Goal: Information Seeking & Learning: Learn about a topic

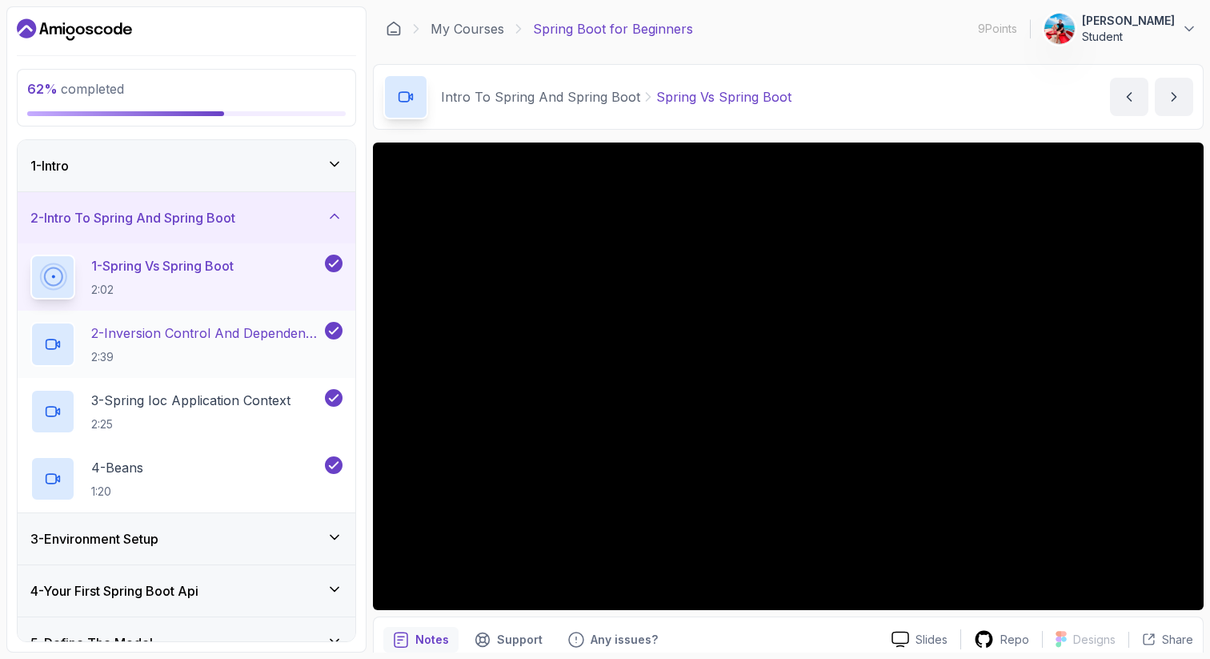
click at [228, 340] on p "2 - Inversion Control And Dependency Injection" at bounding box center [206, 332] width 230 height 19
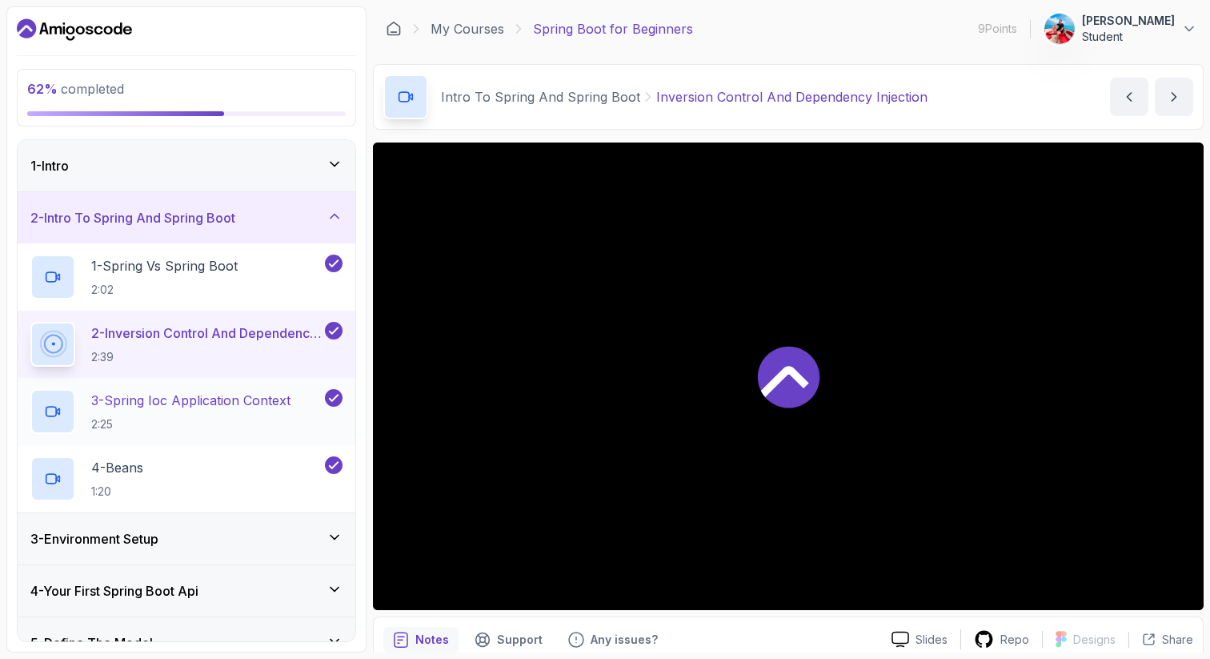
click at [224, 411] on h2 "3 - Spring Ioc Application Context 2:25" at bounding box center [190, 412] width 199 height 42
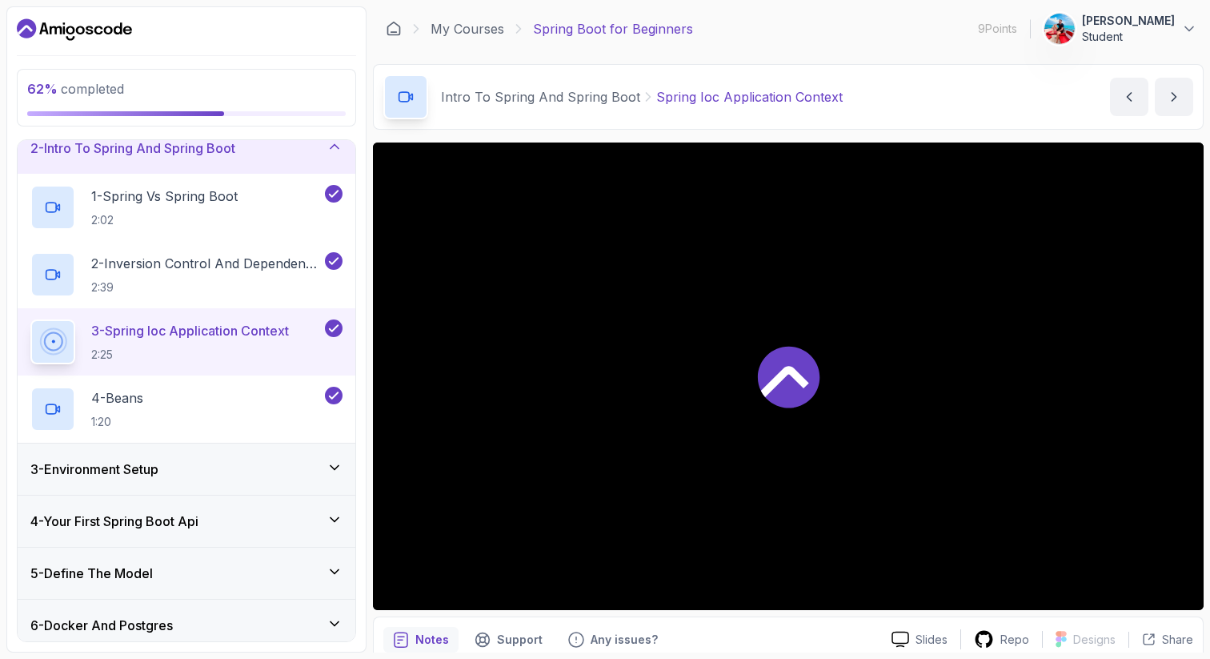
scroll to position [71, 0]
click at [198, 387] on div "4 - Beans 1:20" at bounding box center [175, 407] width 291 height 45
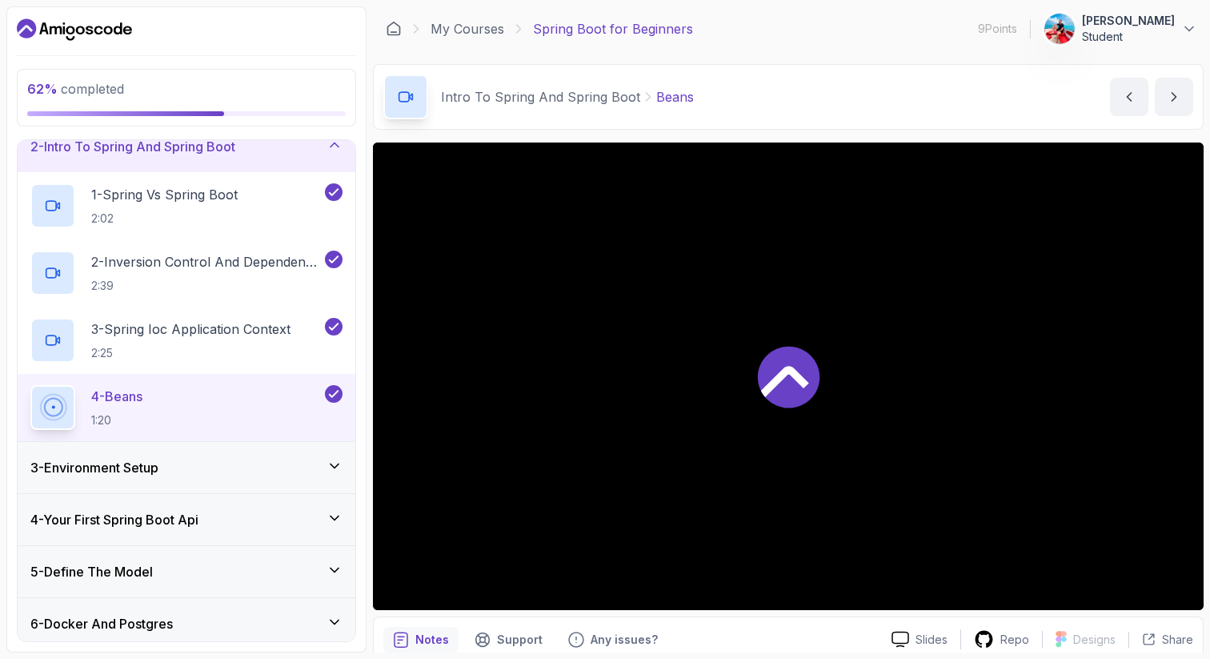
click at [215, 161] on div "2 - Intro To Spring And Spring Boot" at bounding box center [187, 146] width 338 height 51
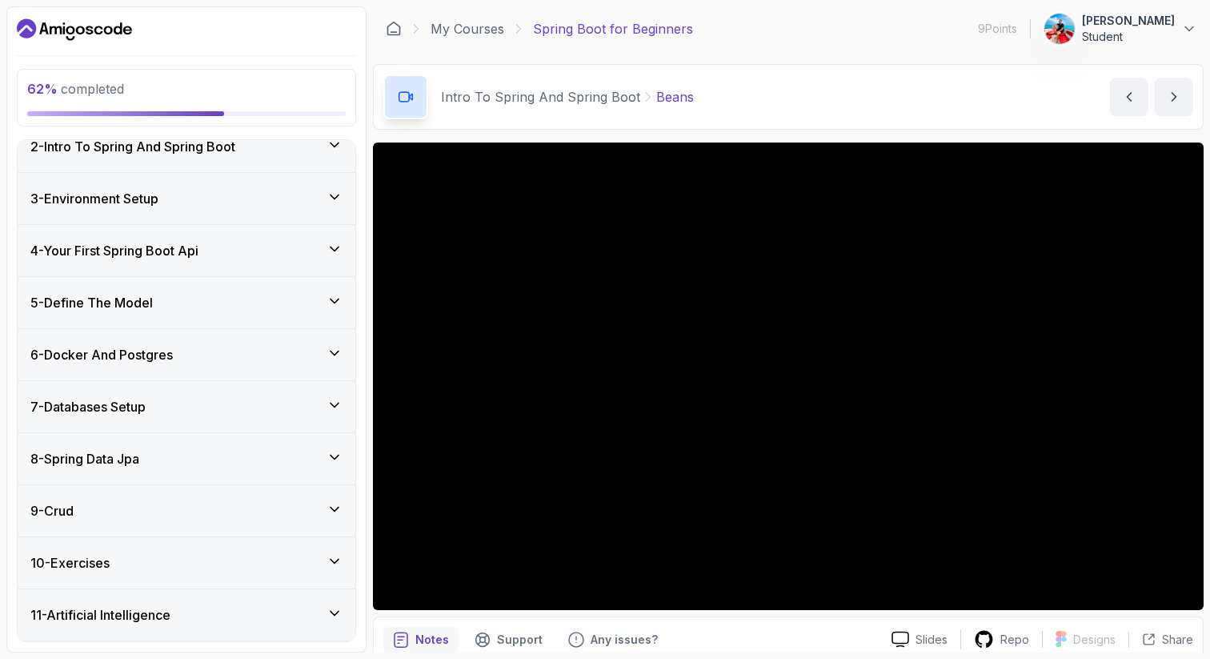
click at [205, 200] on div "3 - Environment Setup" at bounding box center [186, 198] width 312 height 19
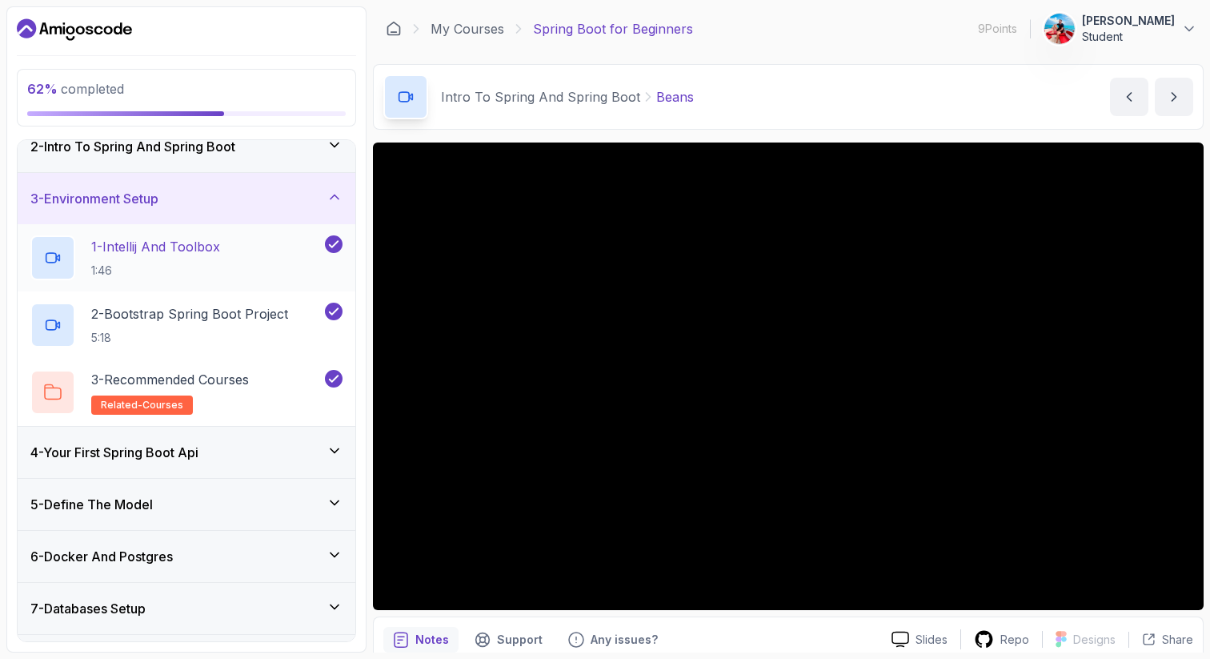
click at [198, 242] on p "1 - Intellij And Toolbox" at bounding box center [155, 246] width 129 height 19
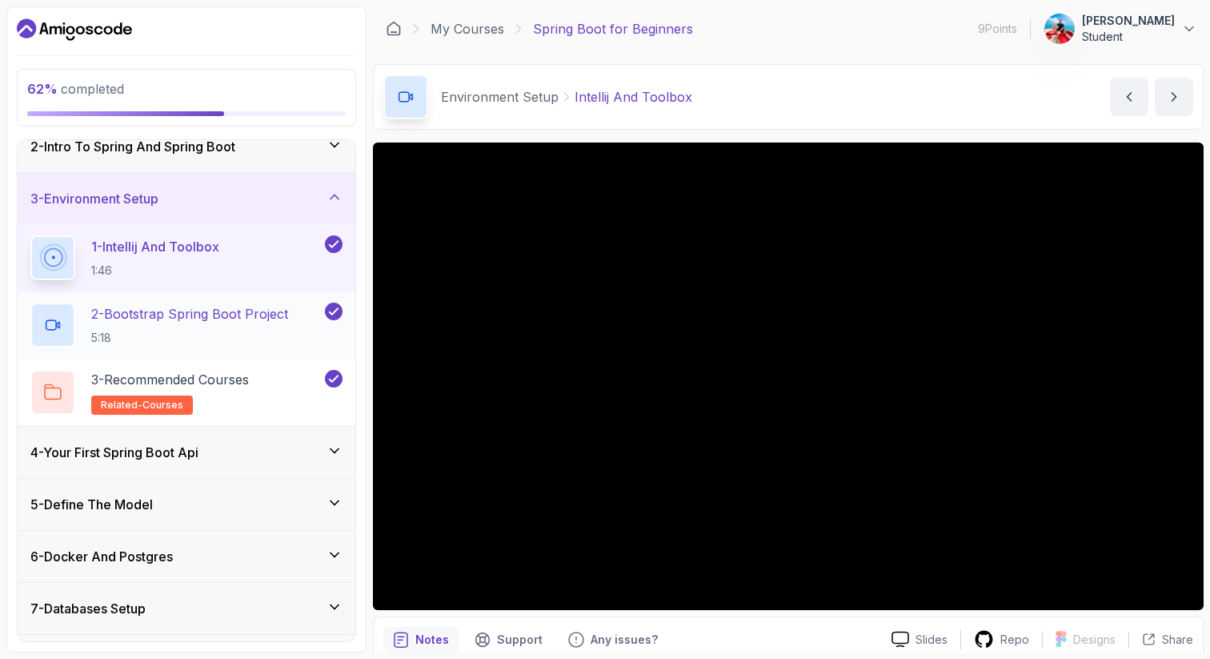
click at [195, 306] on p "2 - Bootstrap Spring Boot Project" at bounding box center [189, 313] width 197 height 19
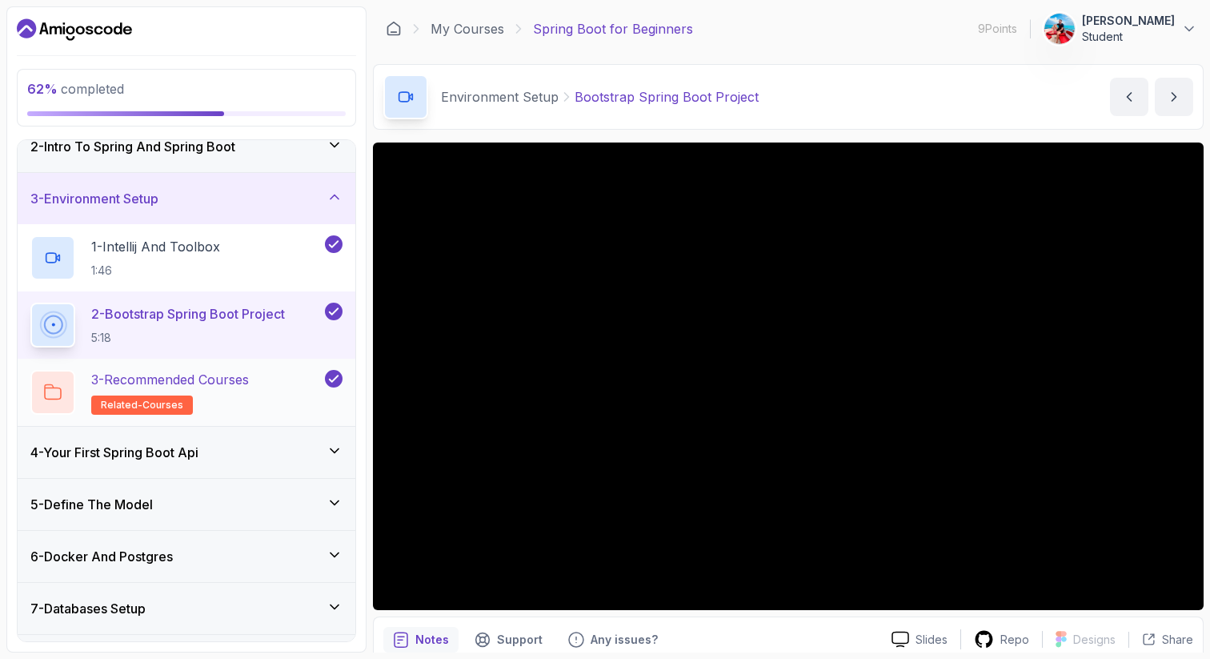
click at [243, 384] on p "3 - Recommended Courses" at bounding box center [170, 379] width 158 height 19
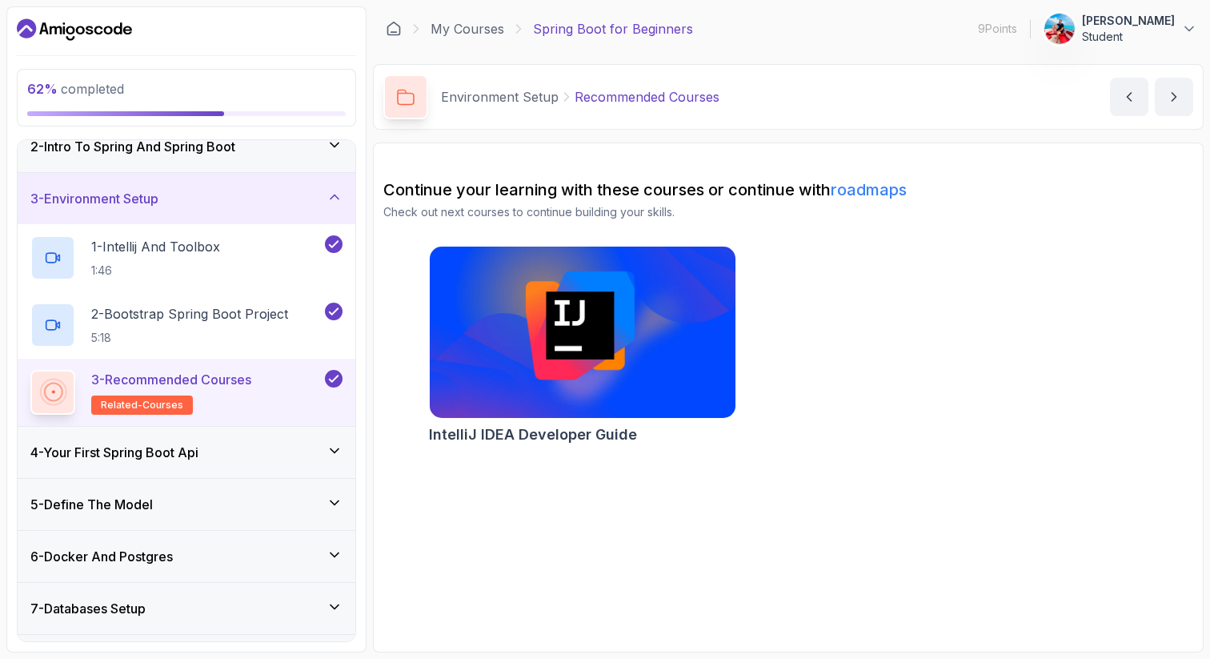
click at [625, 383] on img at bounding box center [582, 332] width 321 height 180
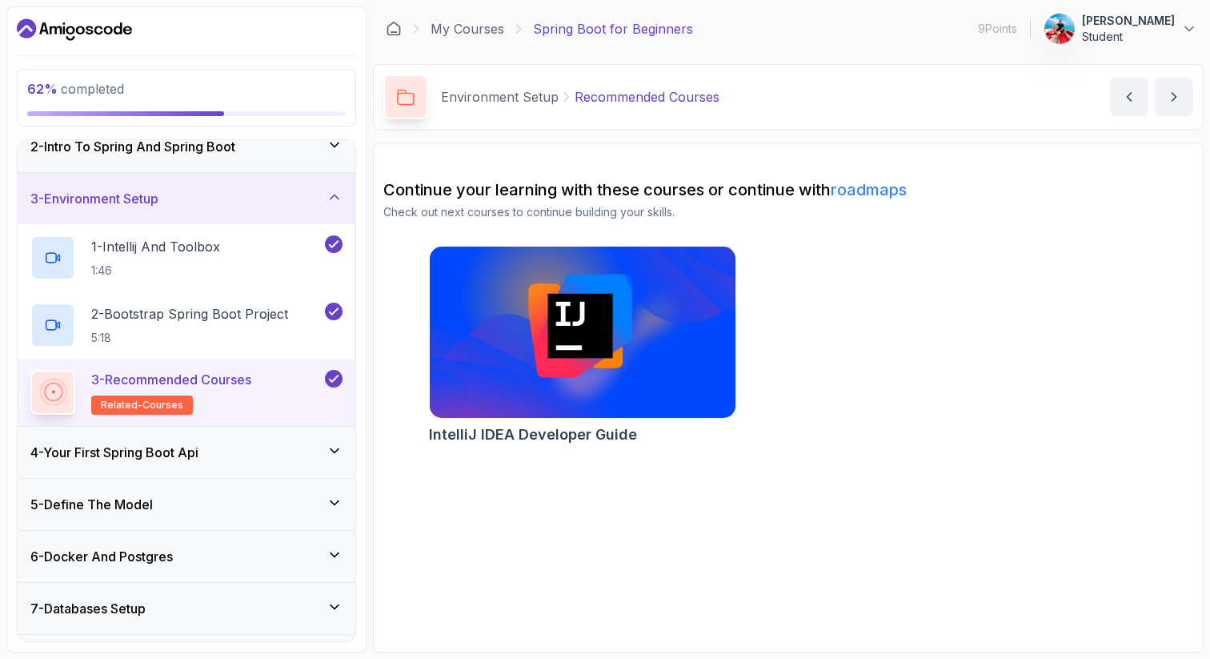
click at [180, 198] on div "3 - Environment Setup" at bounding box center [186, 198] width 312 height 19
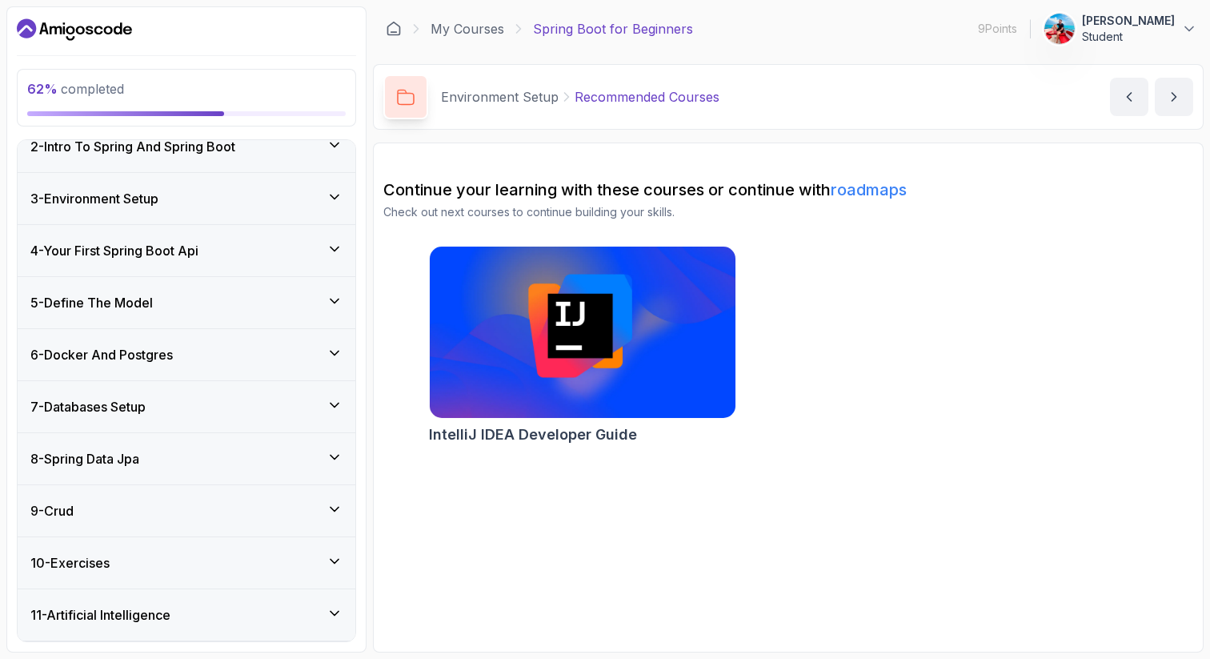
click at [169, 257] on h3 "4 - Your First Spring Boot Api" at bounding box center [114, 250] width 168 height 19
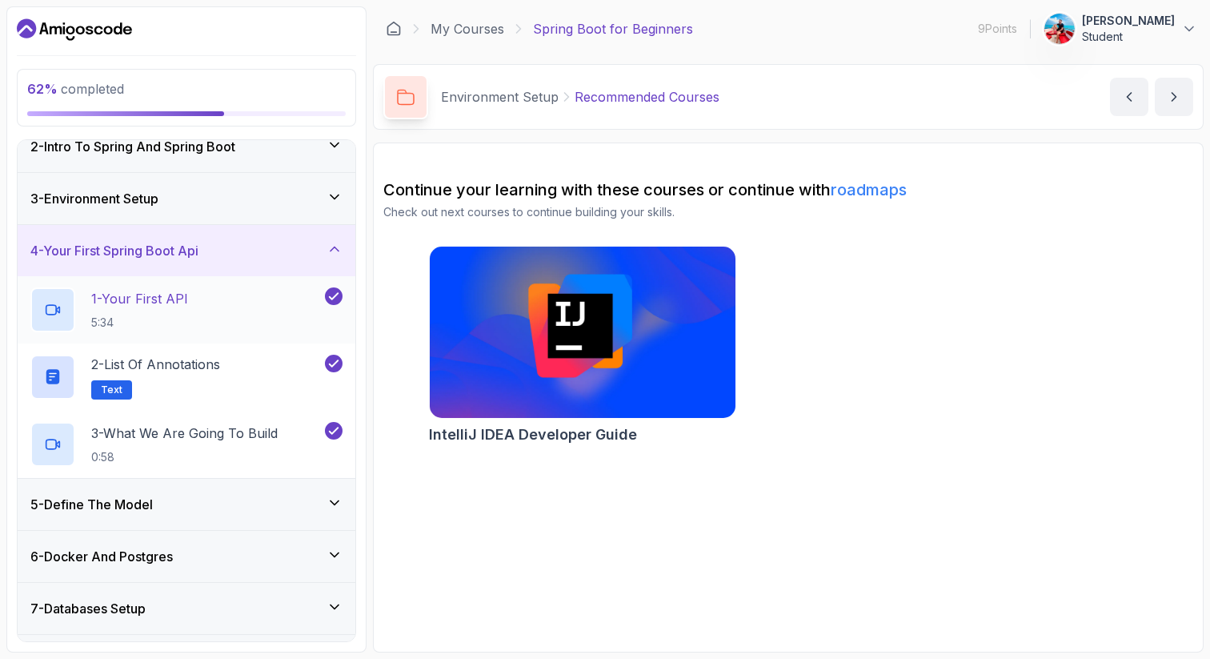
click at [182, 310] on h2 "1 - Your First API 5:34" at bounding box center [139, 310] width 97 height 42
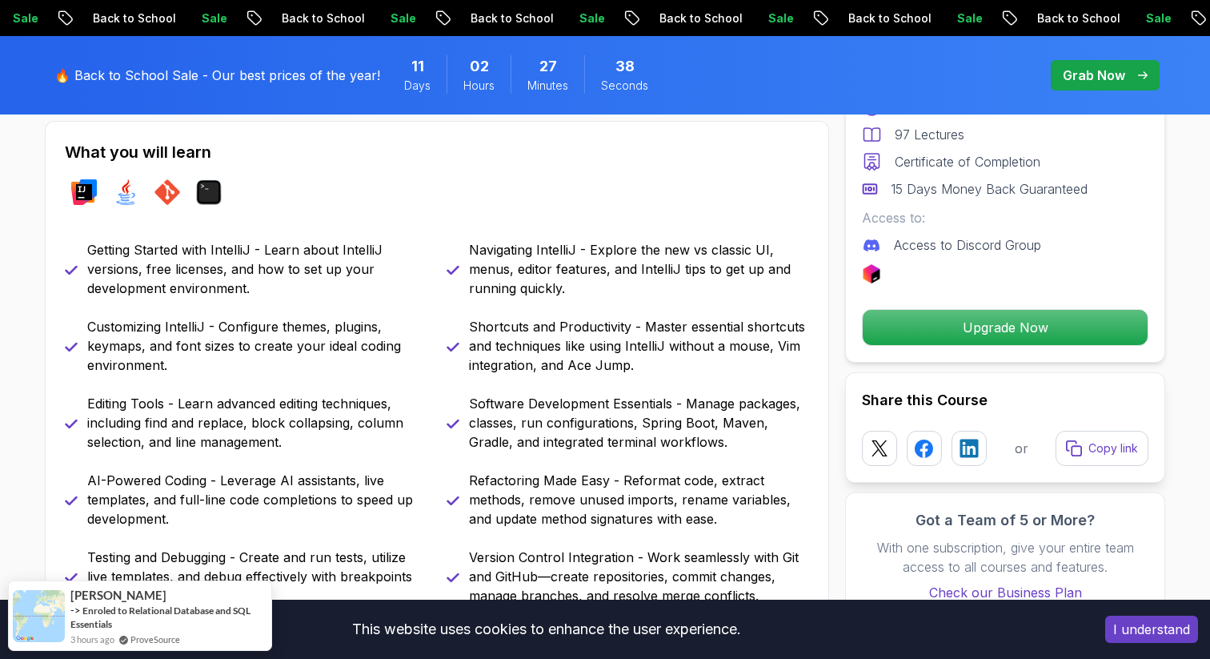
scroll to position [695, 0]
